Goal: Transaction & Acquisition: Book appointment/travel/reservation

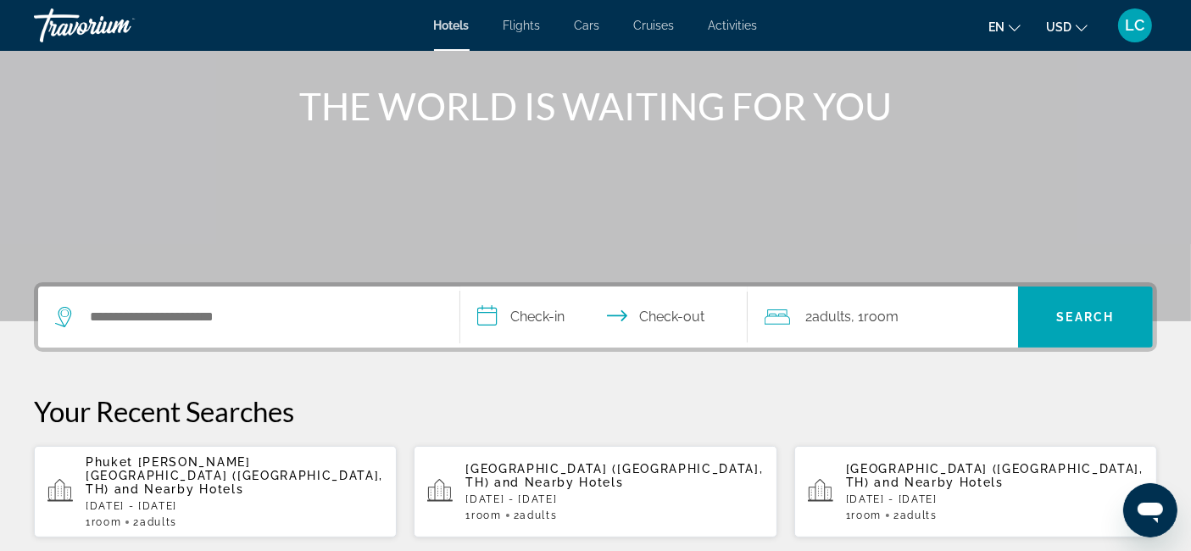
scroll to position [188, 0]
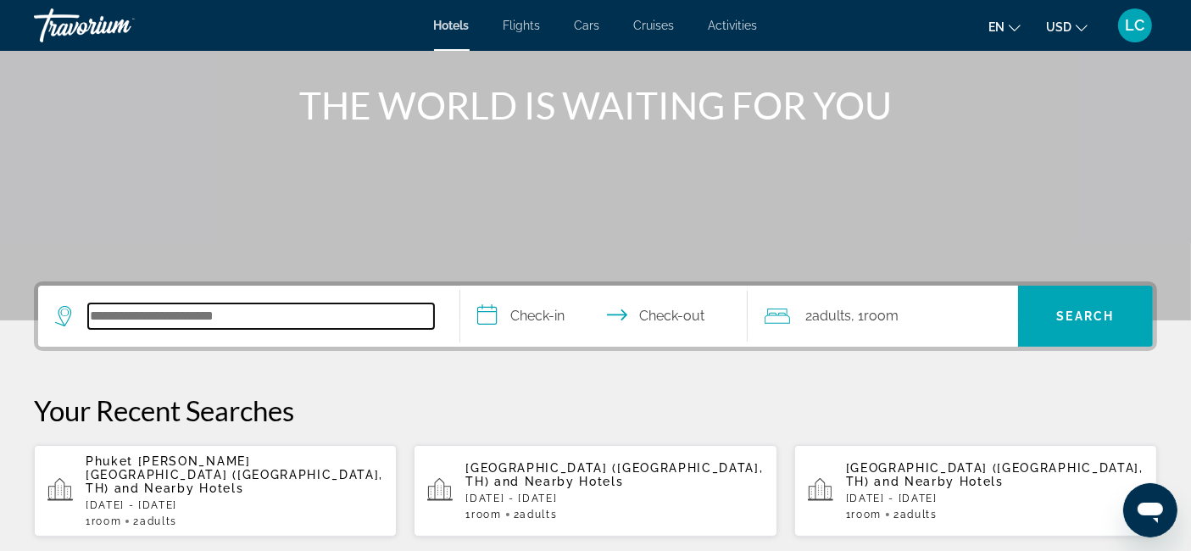
click at [286, 316] on input "Search hotel destination" at bounding box center [261, 316] width 346 height 25
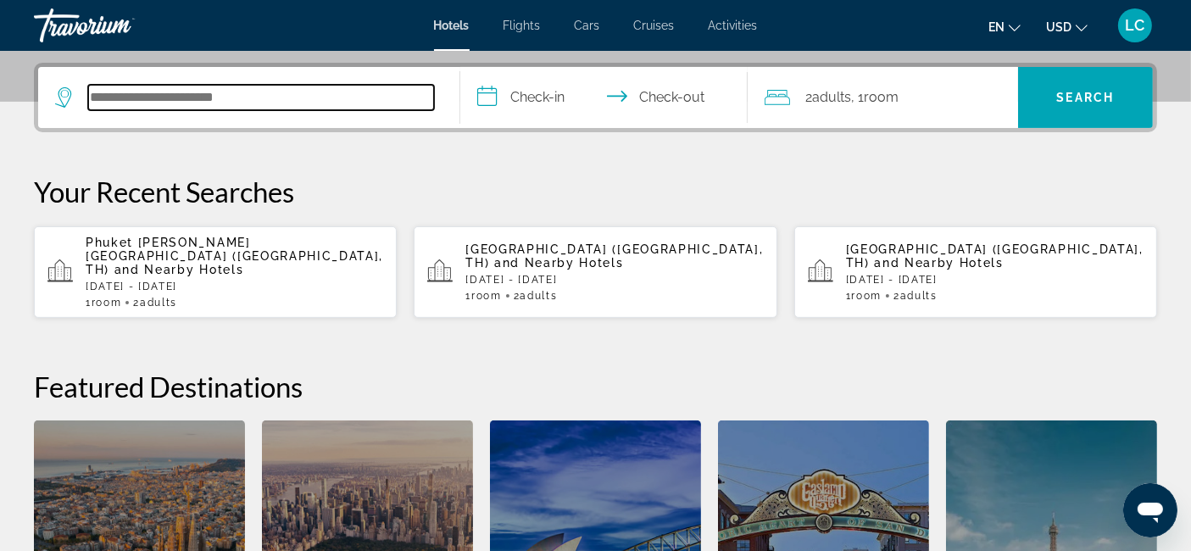
scroll to position [414, 0]
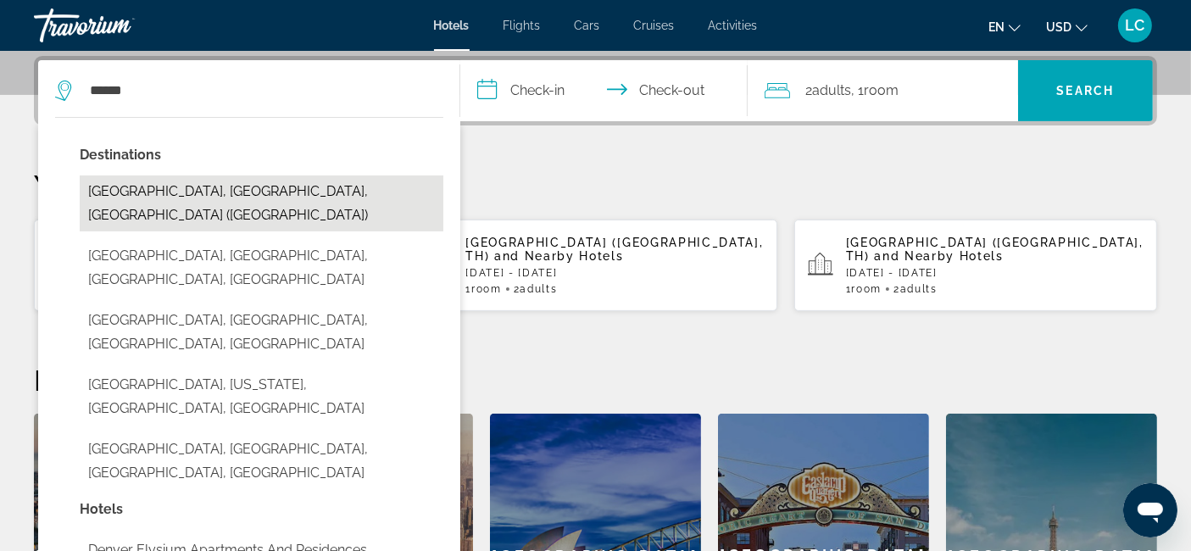
click at [220, 191] on button "[GEOGRAPHIC_DATA], [GEOGRAPHIC_DATA], [GEOGRAPHIC_DATA] ([GEOGRAPHIC_DATA])" at bounding box center [262, 204] width 364 height 56
type input "**********"
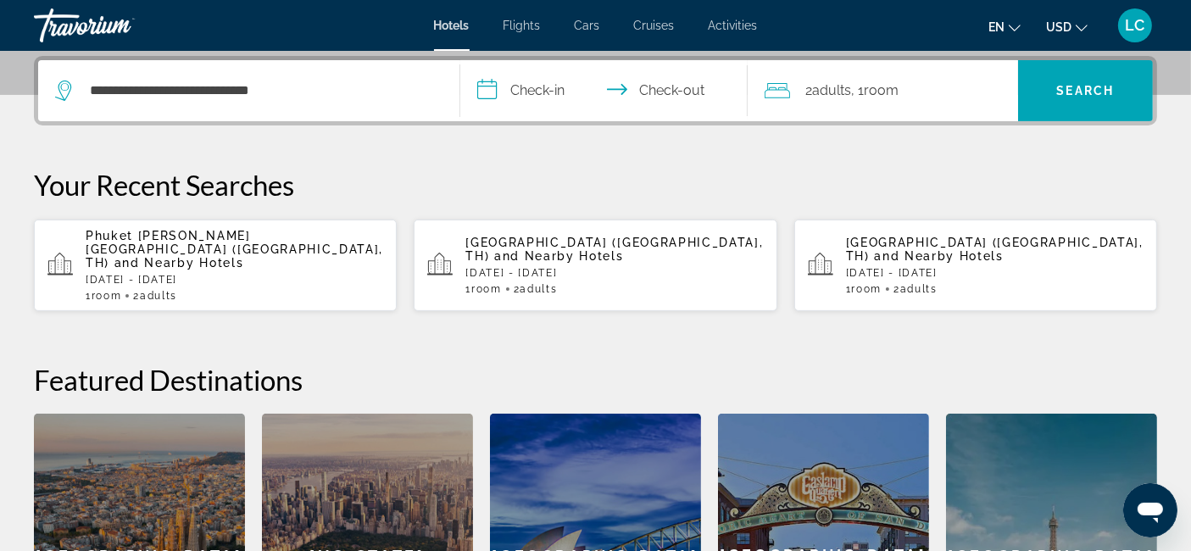
click at [499, 92] on input "**********" at bounding box center [607, 93] width 294 height 66
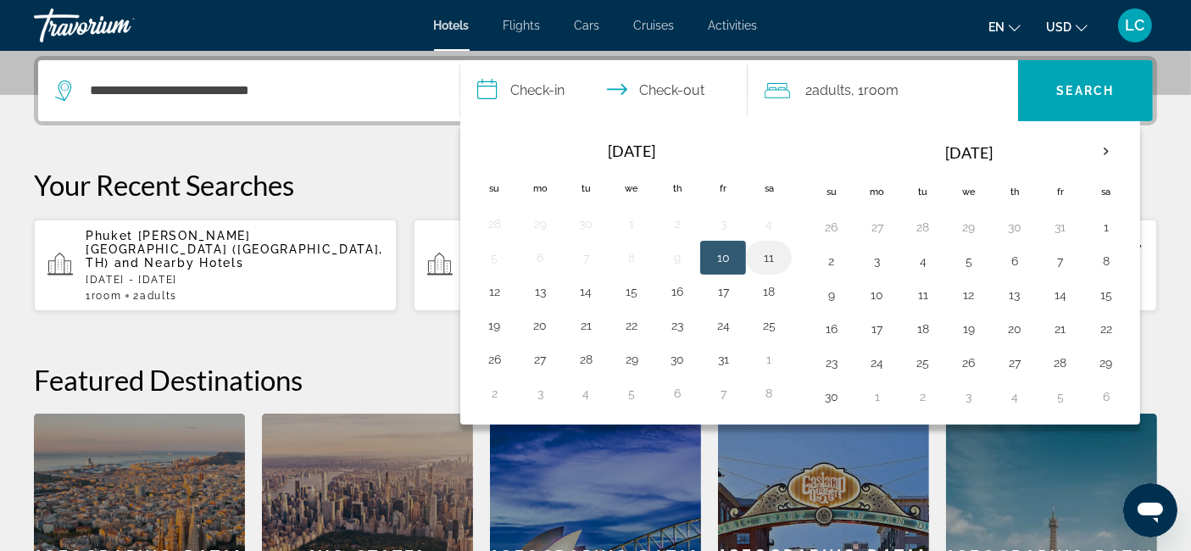
click at [767, 266] on button "11" at bounding box center [769, 258] width 27 height 24
click at [499, 287] on button "12" at bounding box center [494, 292] width 27 height 24
type input "**********"
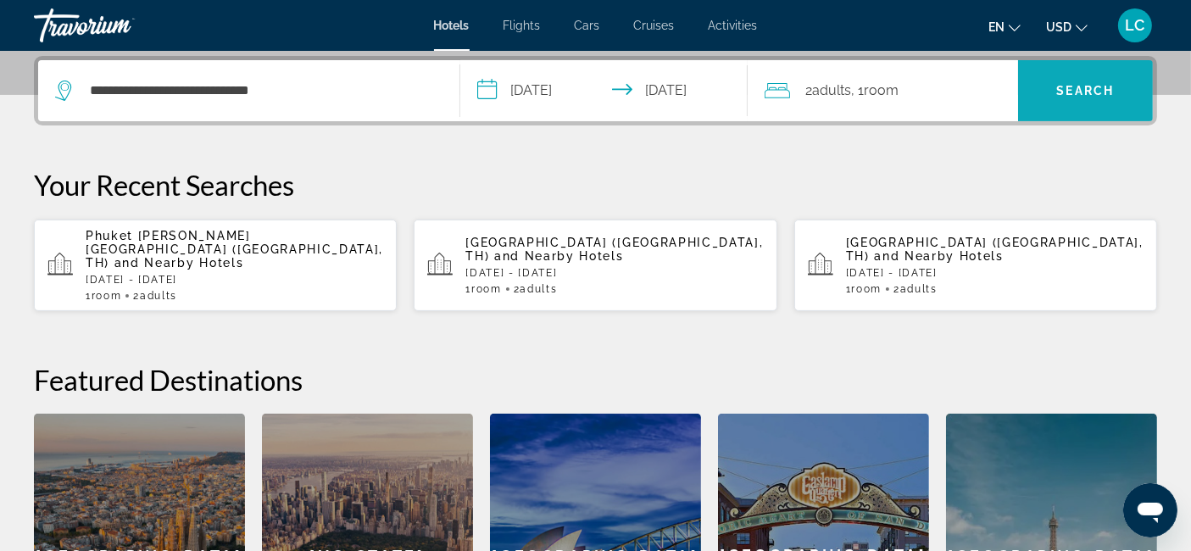
click at [1063, 91] on span "Search" at bounding box center [1086, 91] width 58 height 14
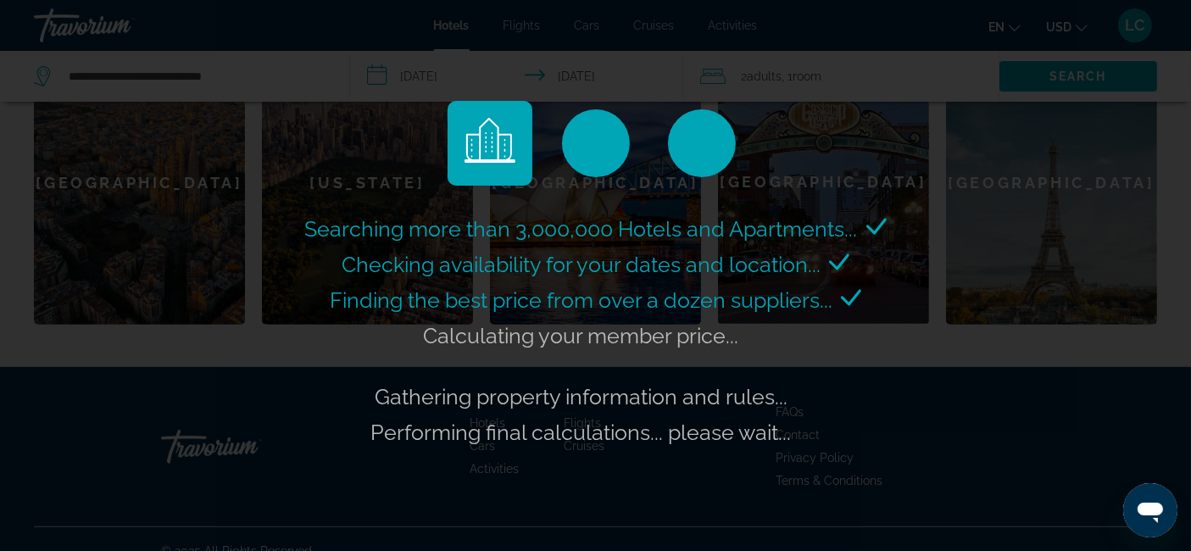
scroll to position [795, 0]
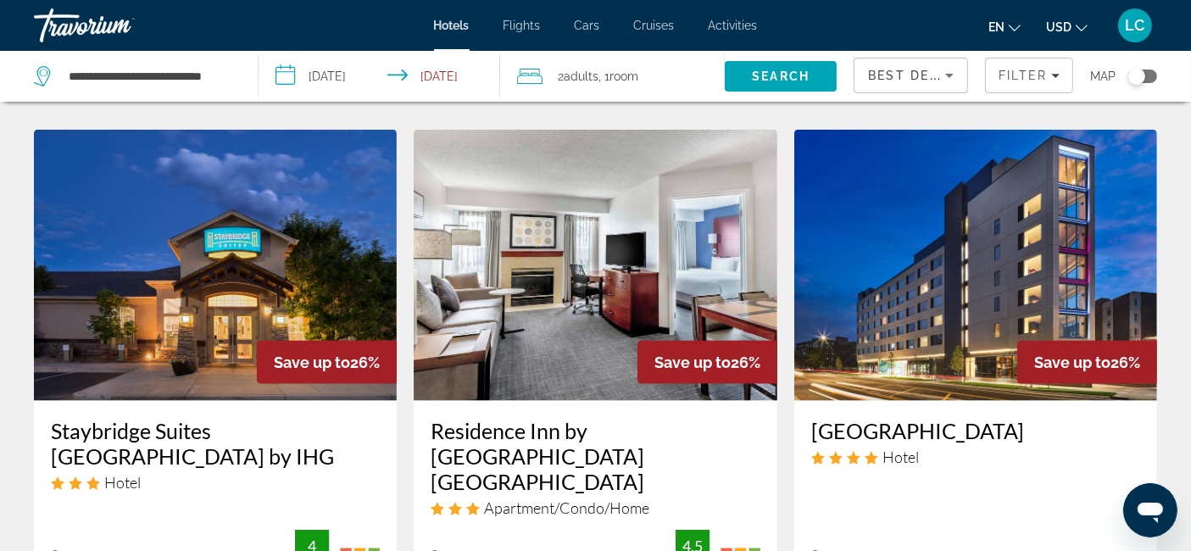
scroll to position [2046, 0]
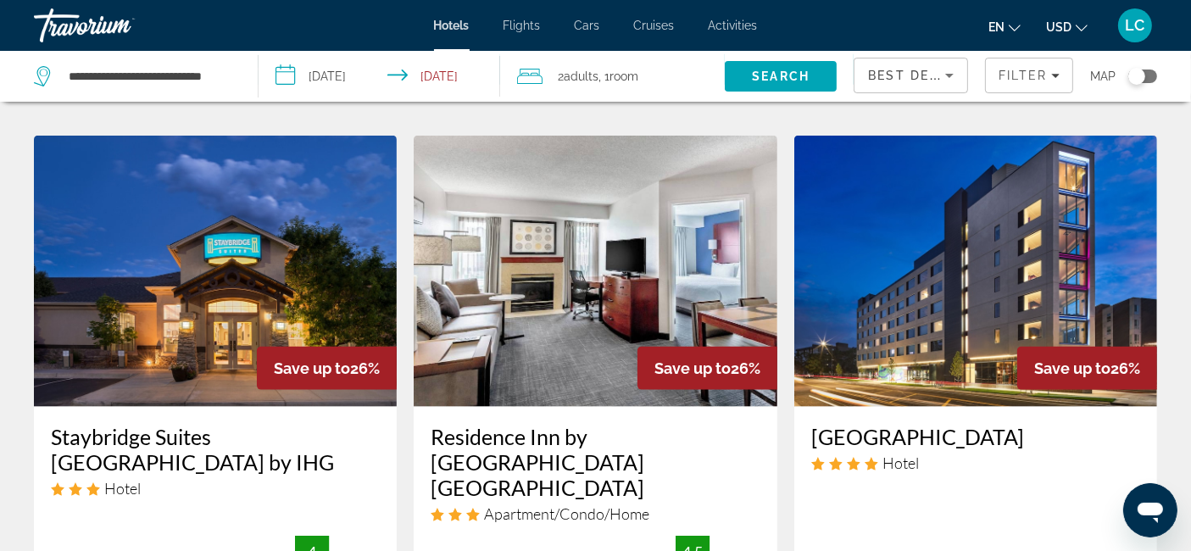
click at [309, 182] on img "Main content" at bounding box center [215, 271] width 363 height 271
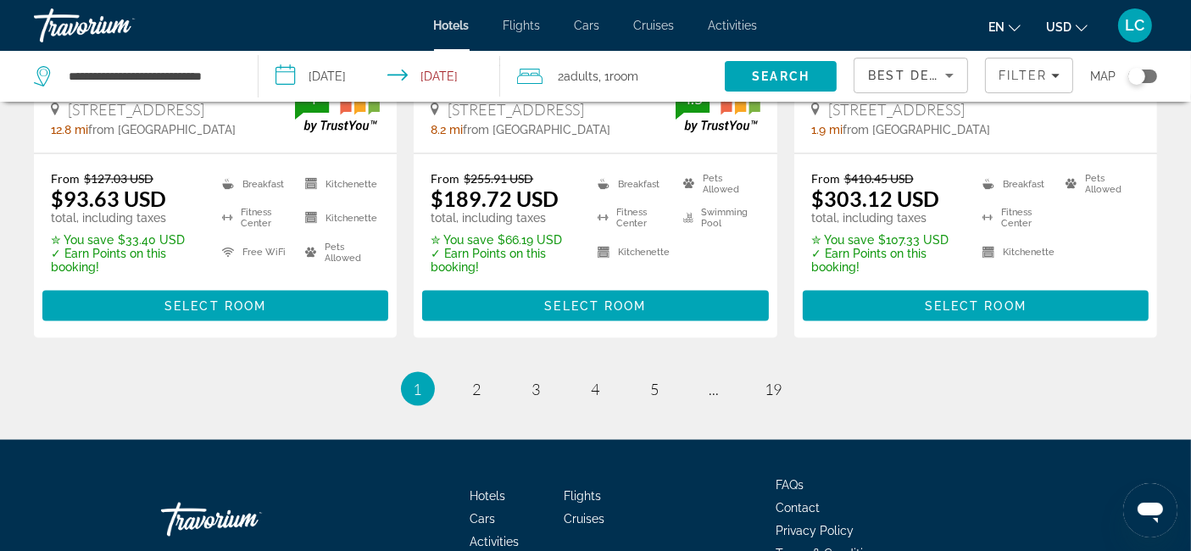
scroll to position [2520, 0]
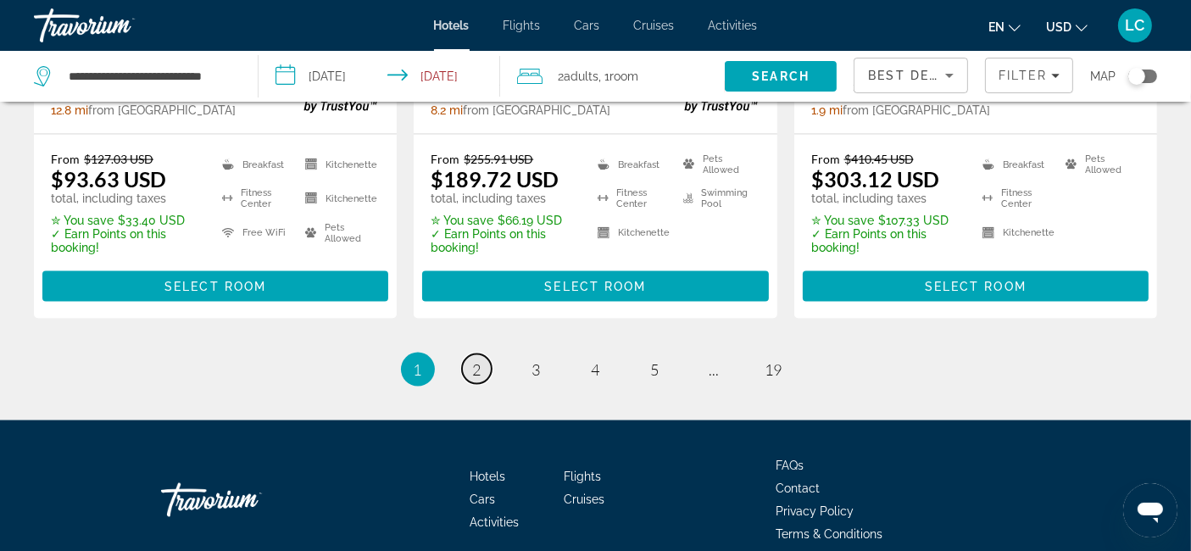
click at [476, 360] on span "2" at bounding box center [477, 369] width 8 height 19
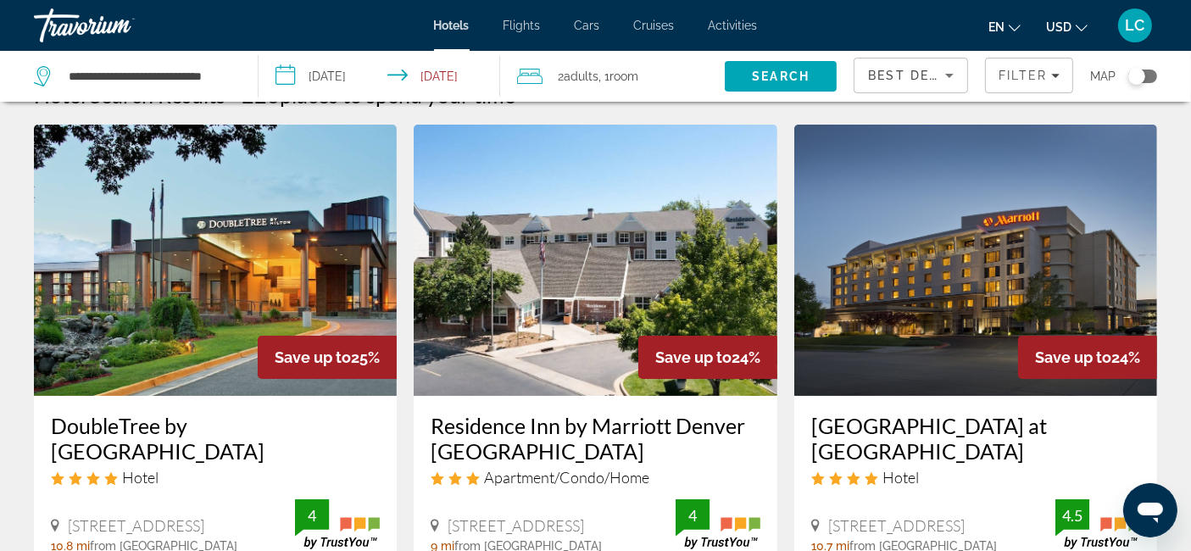
scroll to position [35, 0]
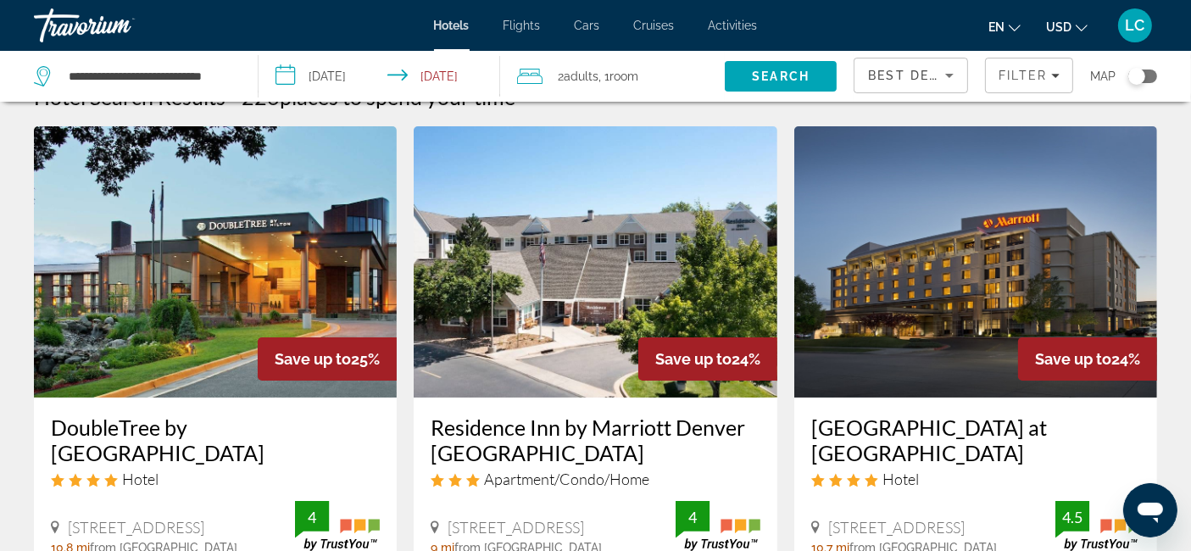
click at [266, 253] on img "Main content" at bounding box center [215, 261] width 363 height 271
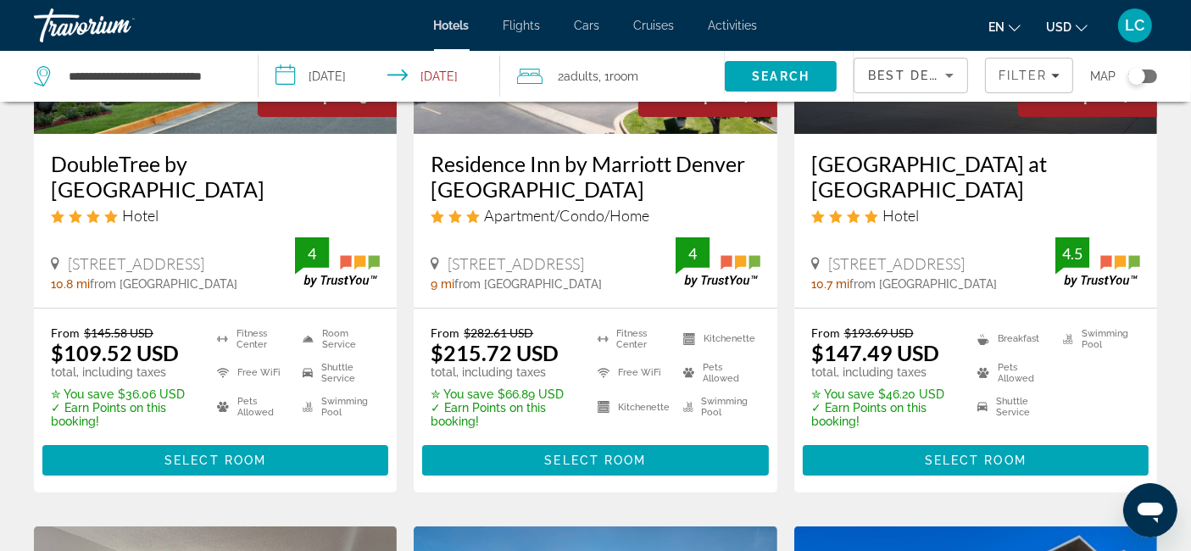
scroll to position [299, 0]
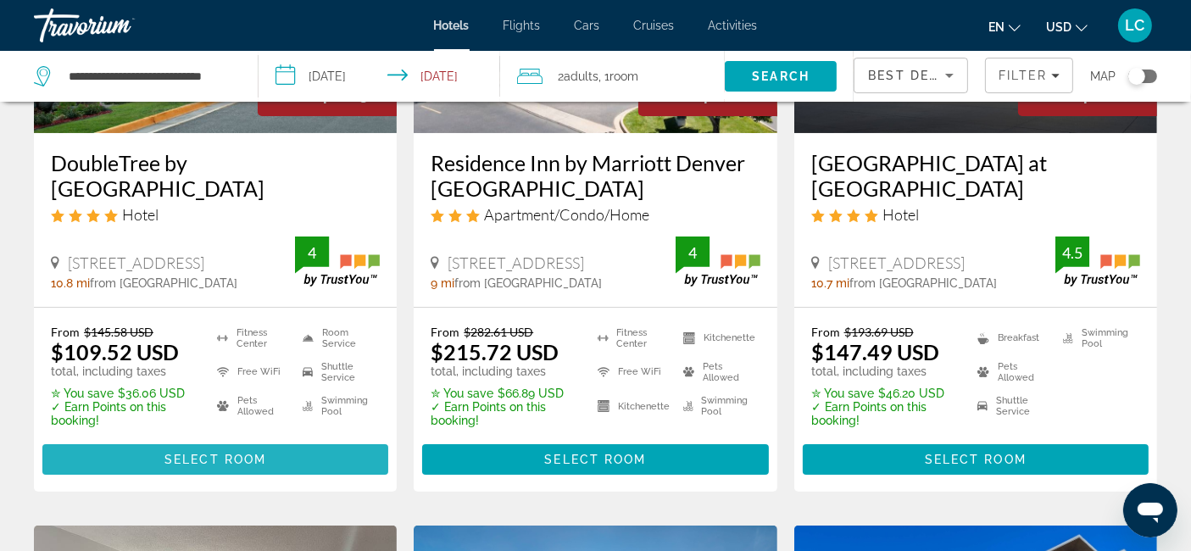
click at [235, 461] on span "Select Room" at bounding box center [216, 460] width 102 height 14
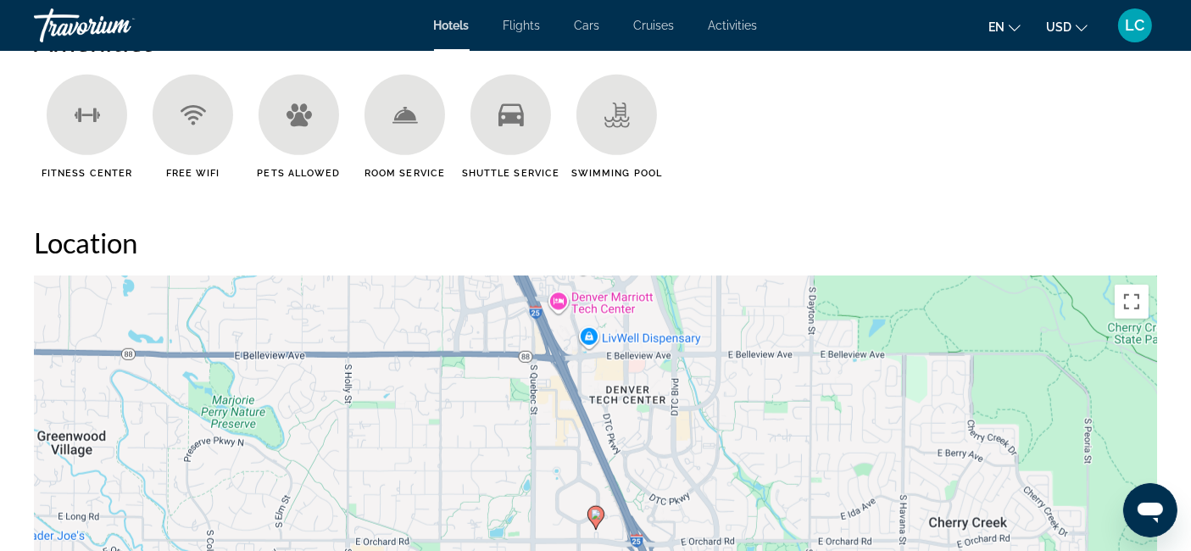
scroll to position [1375, 0]
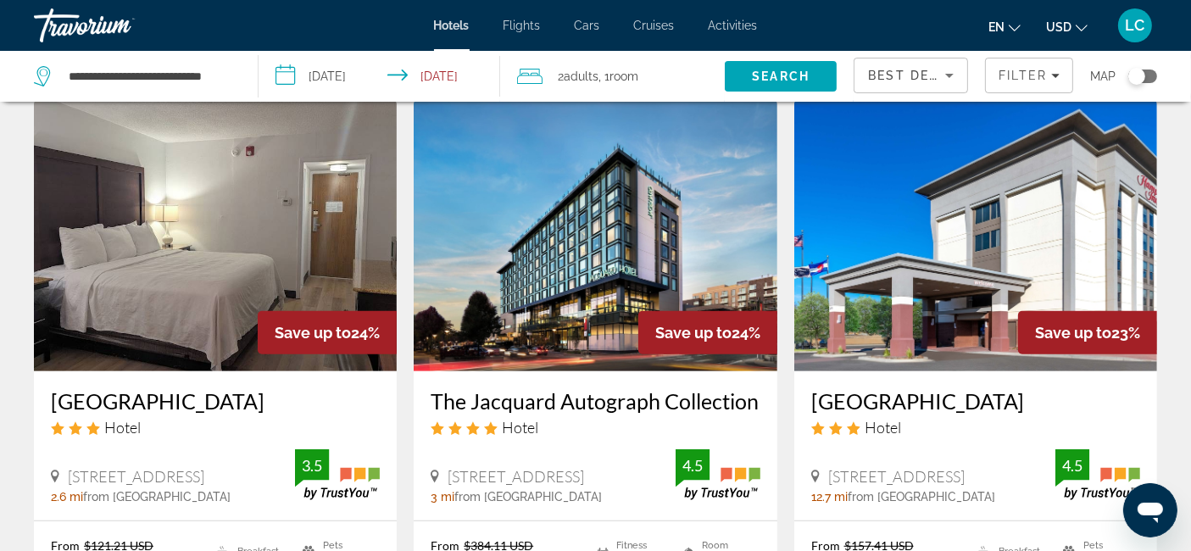
scroll to position [716, 0]
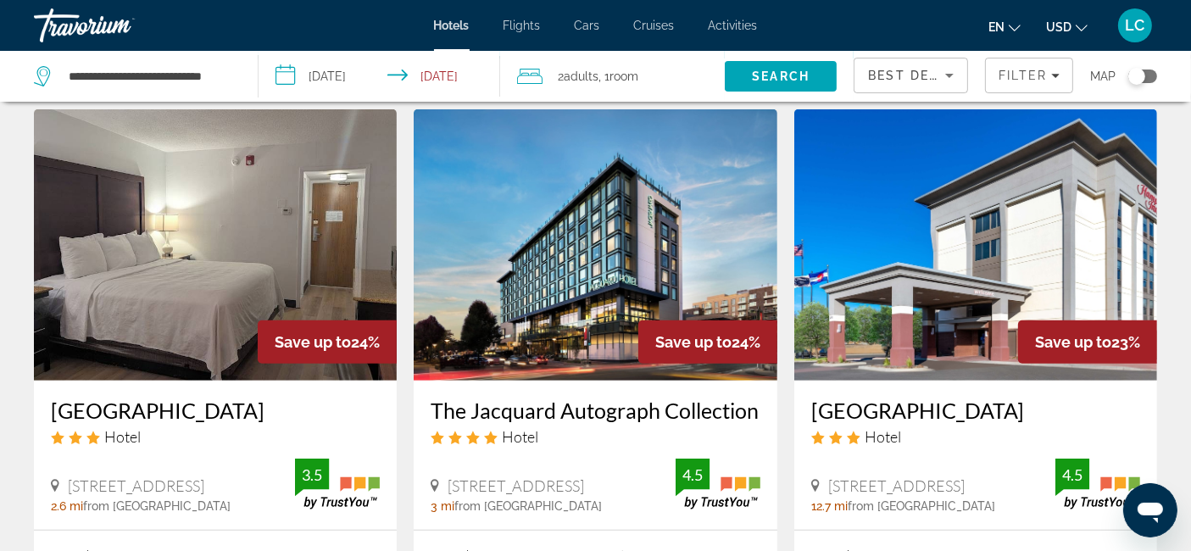
click at [985, 180] on img "Main content" at bounding box center [976, 244] width 363 height 271
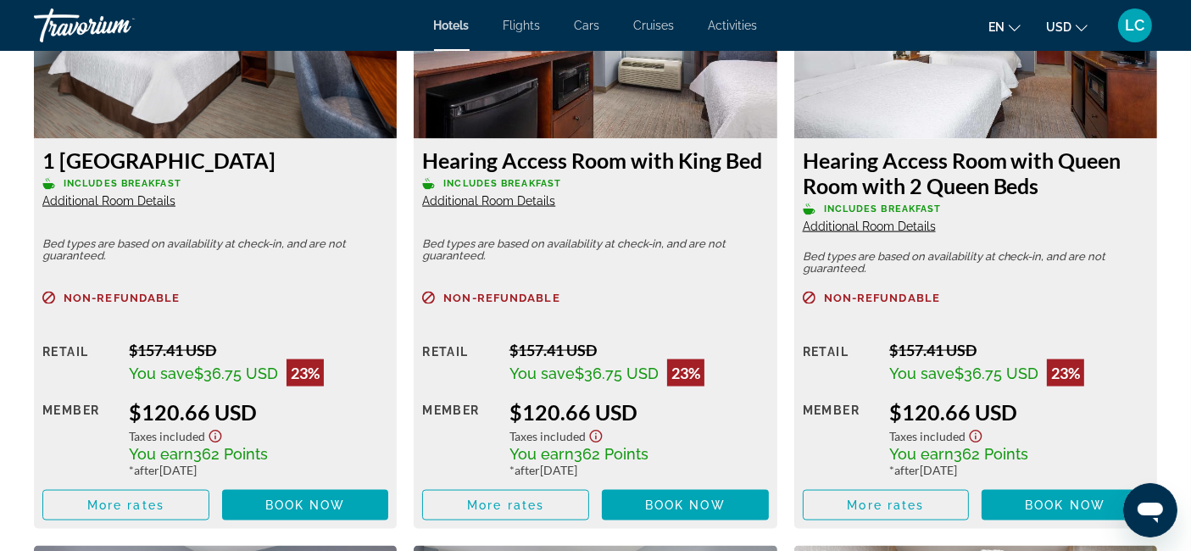
scroll to position [2421, 0]
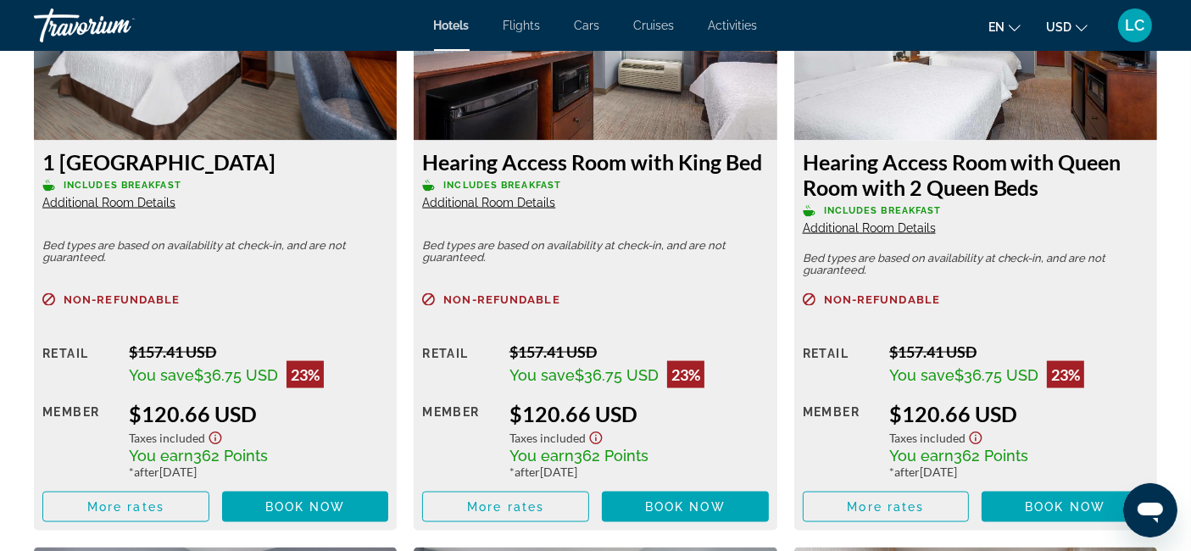
drag, startPoint x: 727, startPoint y: 282, endPoint x: 1183, endPoint y: 114, distance: 486.5
click at [1183, 114] on div "Overview Type Hotel Address [STREET_ADDRESS] Description [GEOGRAPHIC_DATA] [GEO…" at bounding box center [595, 406] width 1191 height 4367
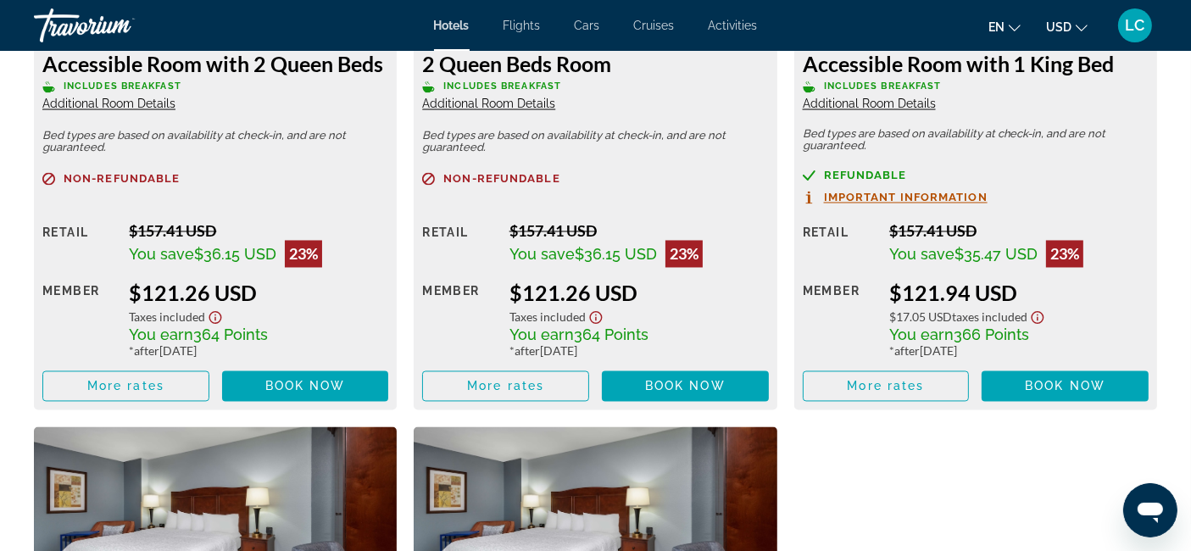
scroll to position [3161, 0]
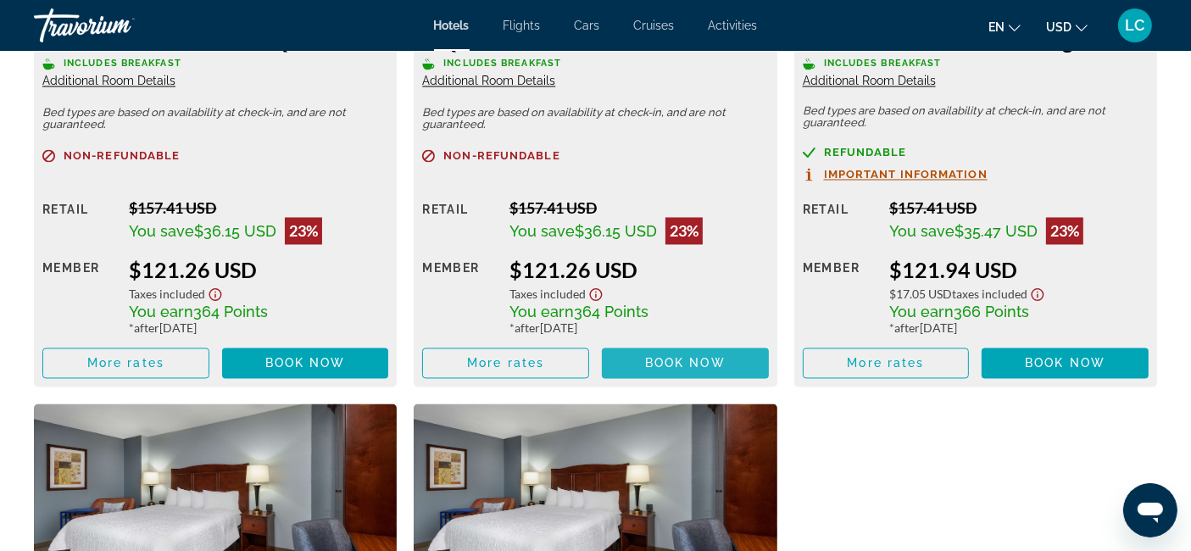
click at [723, 357] on span "Book now" at bounding box center [685, 364] width 81 height 14
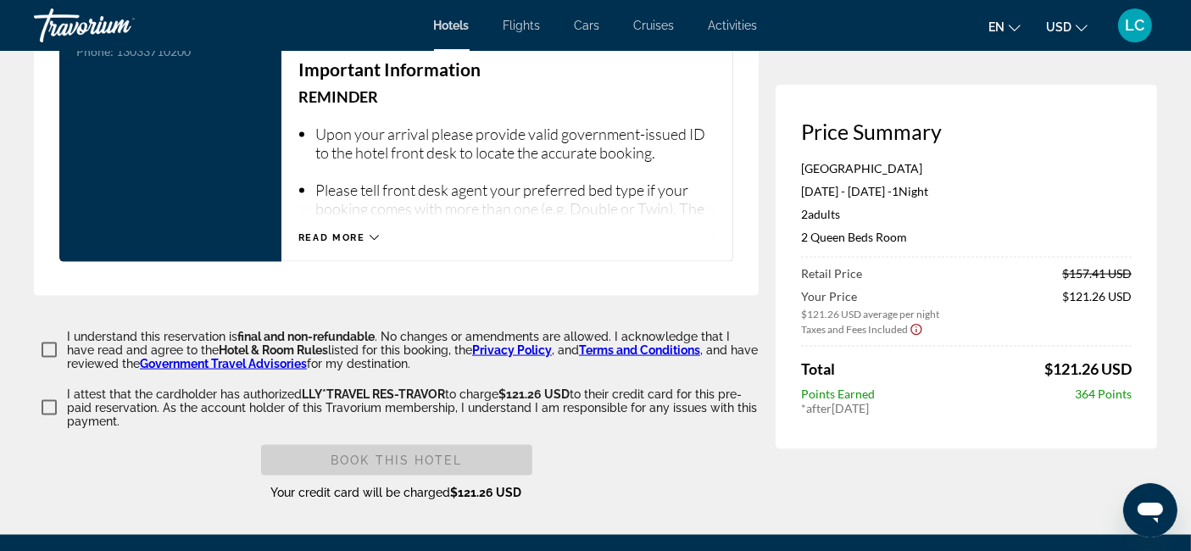
scroll to position [2329, 0]
